Goal: Complete application form

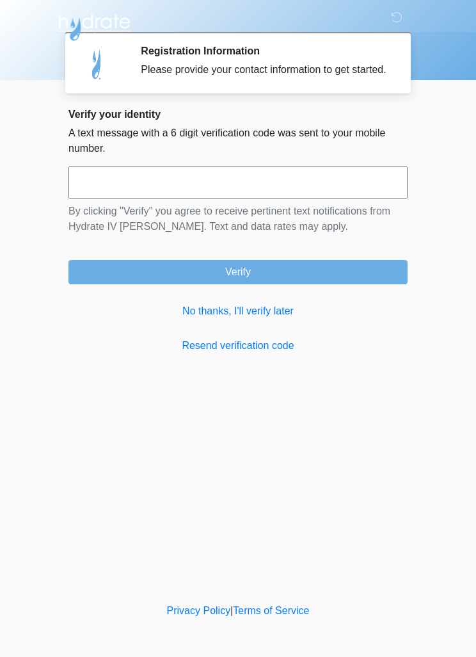
click at [261, 319] on link "No thanks, I'll verify later" at bounding box center [237, 310] width 339 height 15
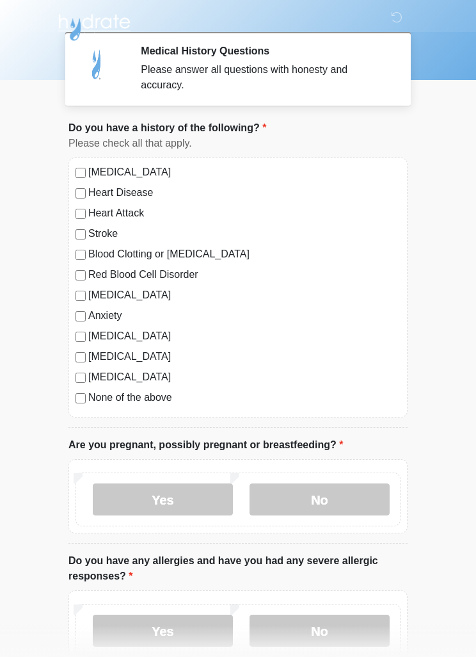
click at [346, 494] on label "No" at bounding box center [320, 499] width 140 height 32
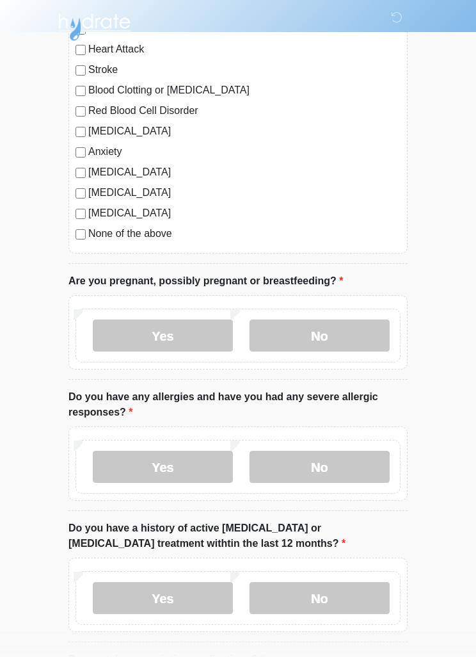
scroll to position [166, 0]
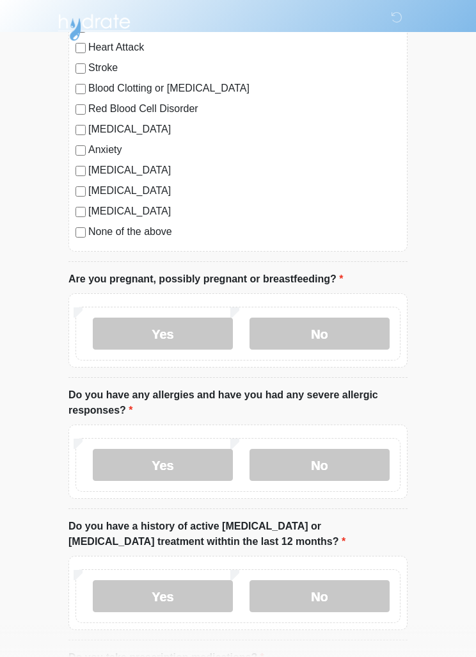
click at [319, 459] on label "No" at bounding box center [320, 465] width 140 height 32
click at [314, 588] on label "No" at bounding box center [320, 596] width 140 height 32
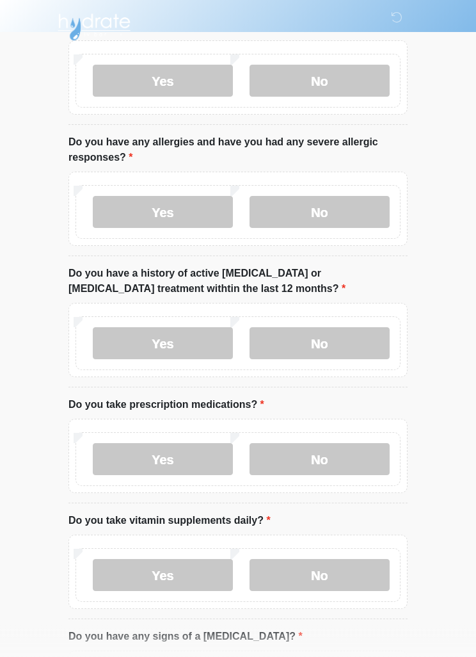
scroll to position [419, 0]
click at [197, 447] on label "Yes" at bounding box center [163, 458] width 140 height 32
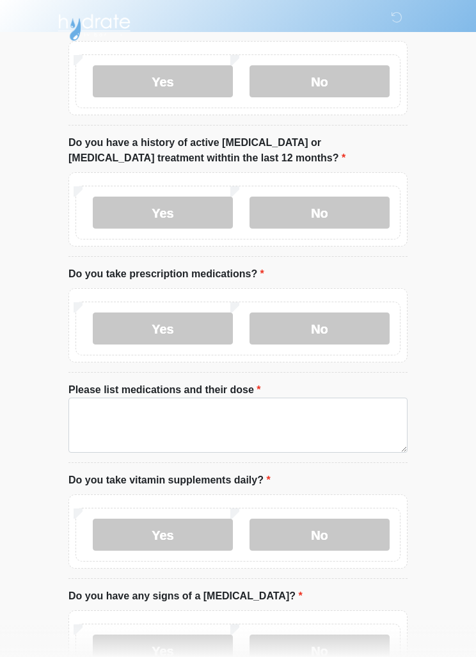
scroll to position [550, 0]
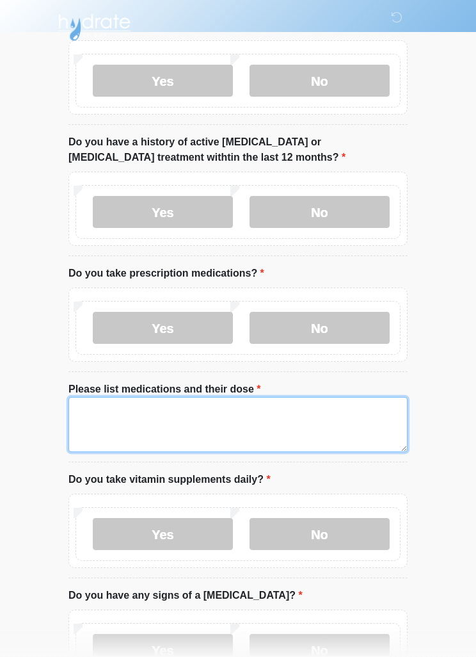
click at [316, 412] on textarea "Please list medications and their dose" at bounding box center [237, 424] width 339 height 55
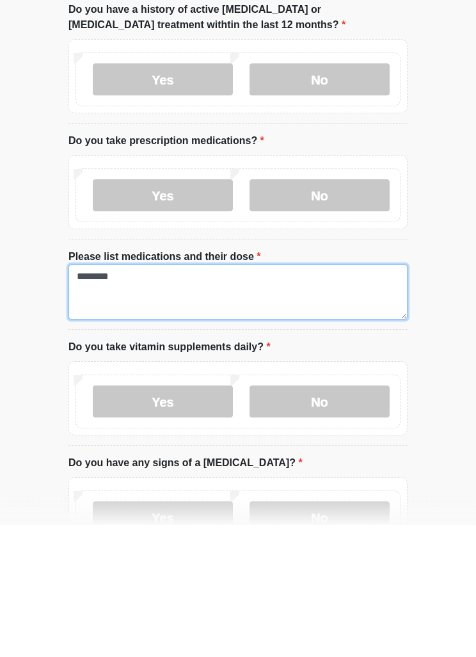
type textarea "********"
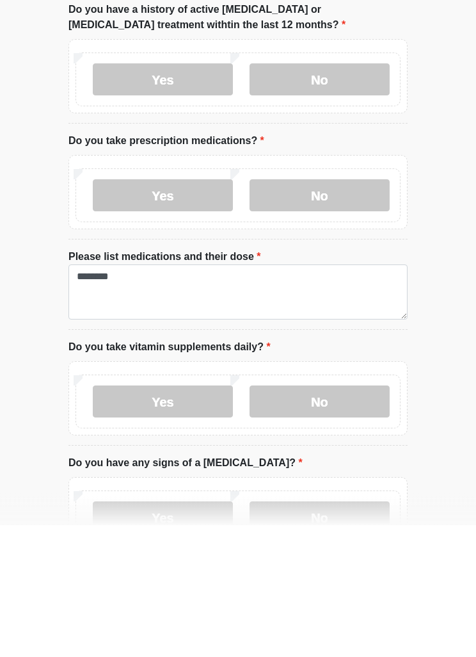
click at [336, 518] on label "No" at bounding box center [320, 534] width 140 height 32
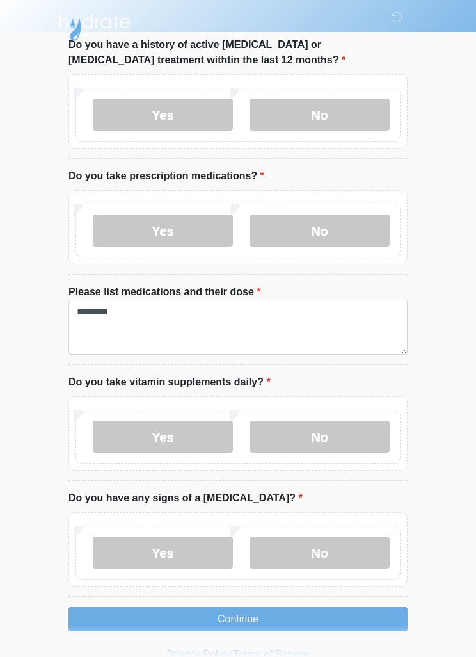
click at [349, 546] on label "No" at bounding box center [320, 552] width 140 height 32
click at [281, 611] on button "Continue" at bounding box center [237, 619] width 339 height 24
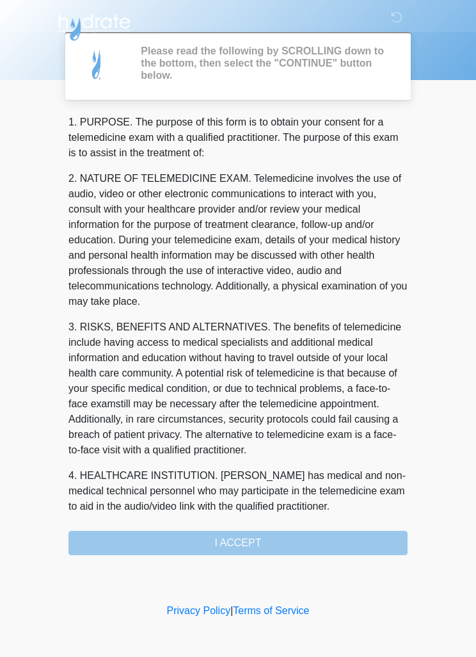
scroll to position [0, 0]
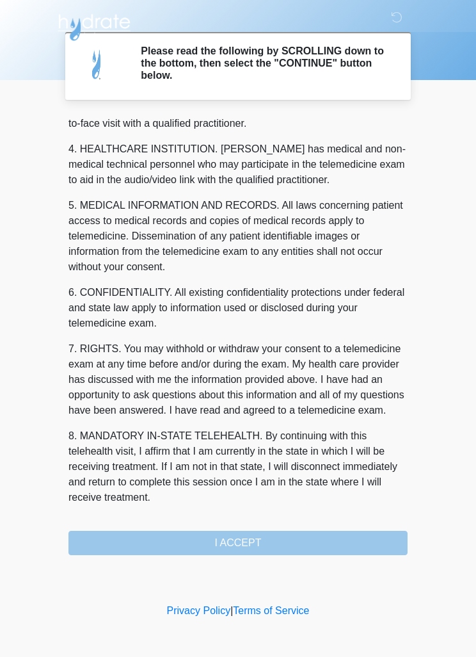
click at [281, 550] on div "1. PURPOSE. The purpose of this form is to obtain your consent for a telemedici…" at bounding box center [237, 335] width 339 height 440
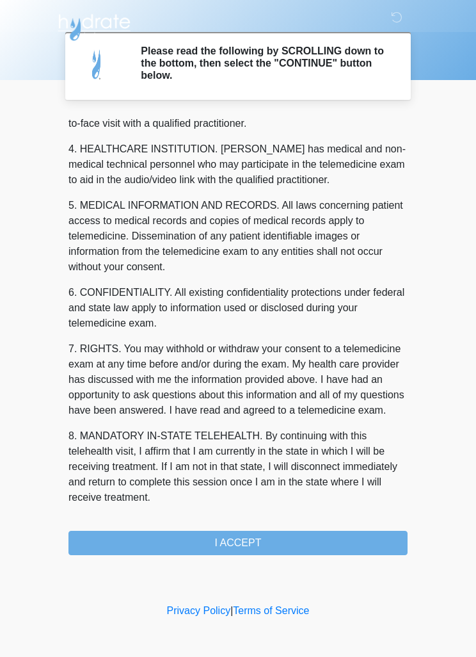
scroll to position [357, 0]
click at [265, 536] on button "I ACCEPT" at bounding box center [237, 543] width 339 height 24
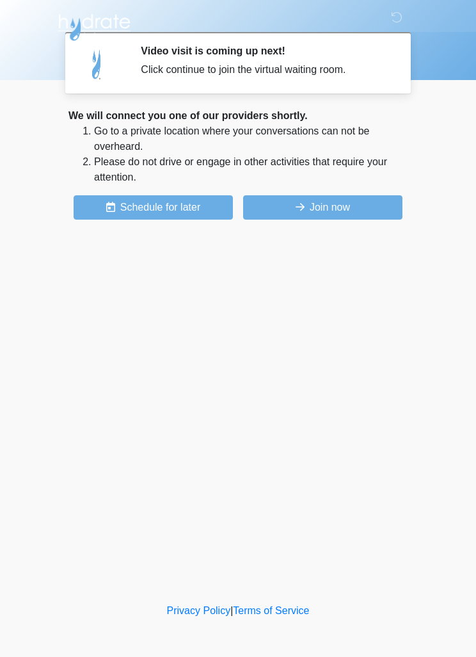
click at [346, 188] on div "We will connect you one of our providers shortly. Go to a private location wher…" at bounding box center [237, 163] width 339 height 111
click at [344, 203] on button "Join now" at bounding box center [322, 207] width 159 height 24
